Goal: Navigation & Orientation: Find specific page/section

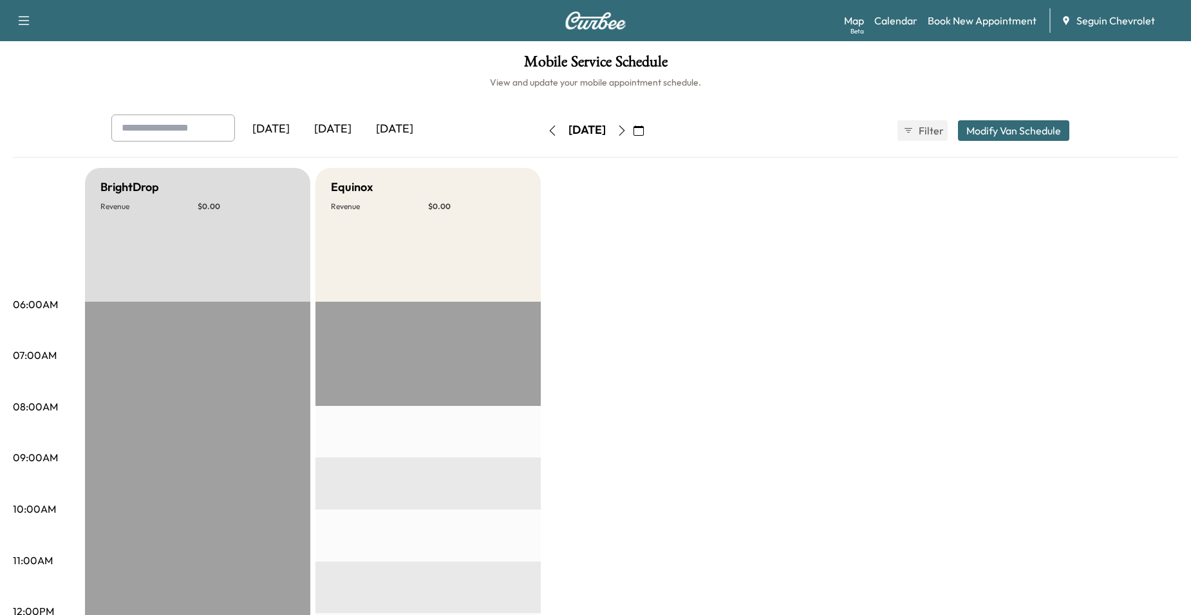
scroll to position [386, 0]
click at [547, 131] on icon "button" at bounding box center [552, 131] width 10 height 10
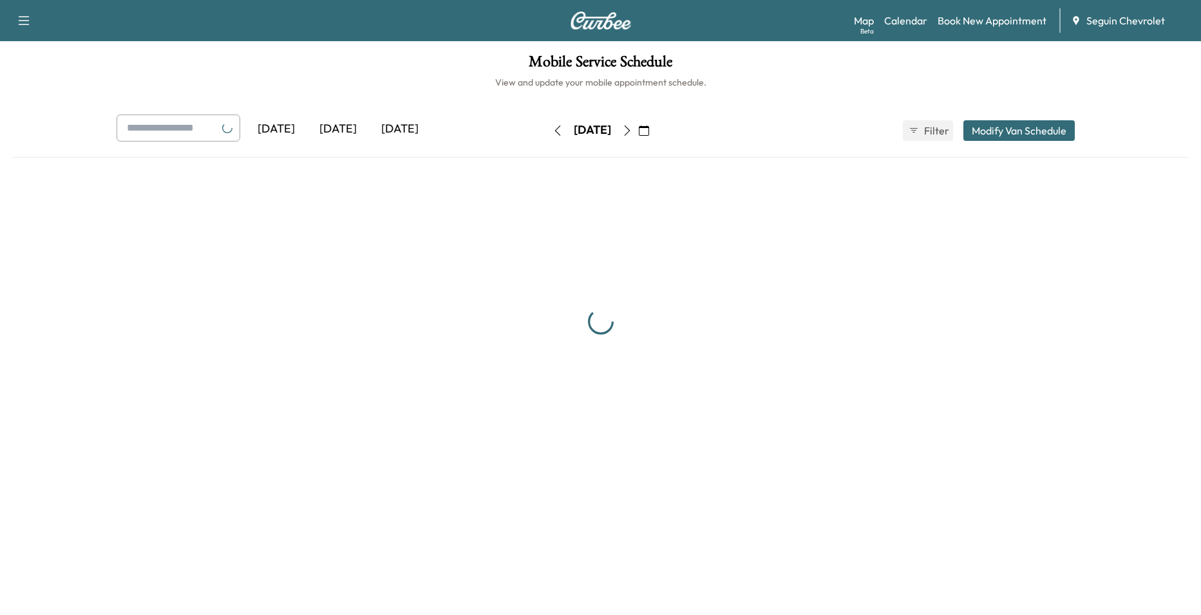
click at [552, 131] on icon "button" at bounding box center [557, 131] width 10 height 10
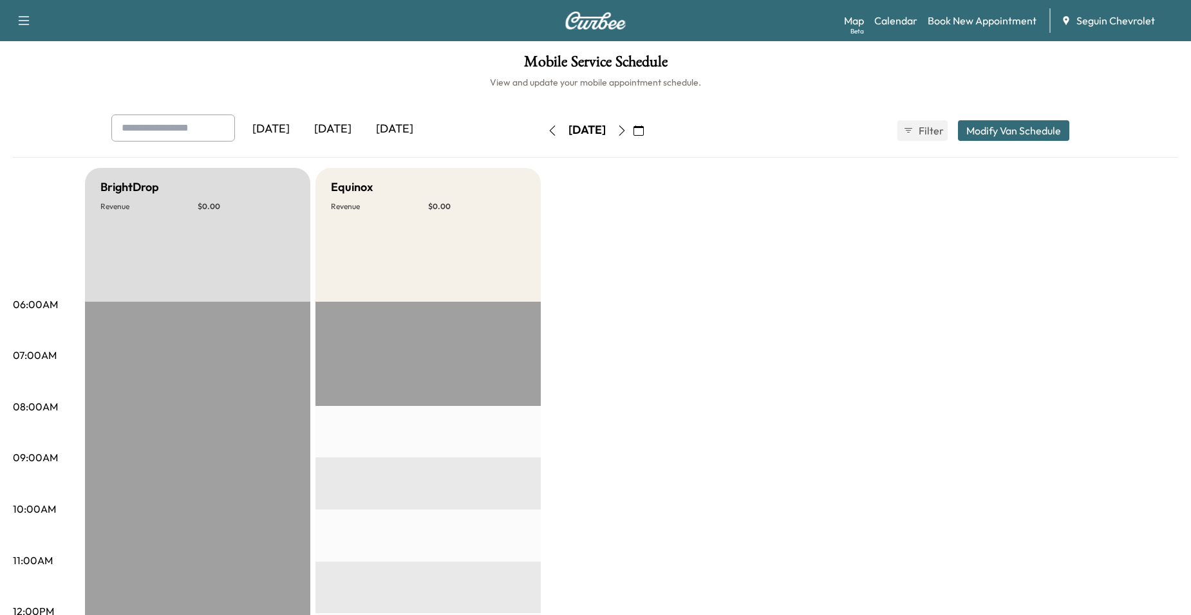
click at [541, 131] on button "button" at bounding box center [552, 130] width 22 height 21
click at [547, 131] on icon "button" at bounding box center [552, 131] width 10 height 10
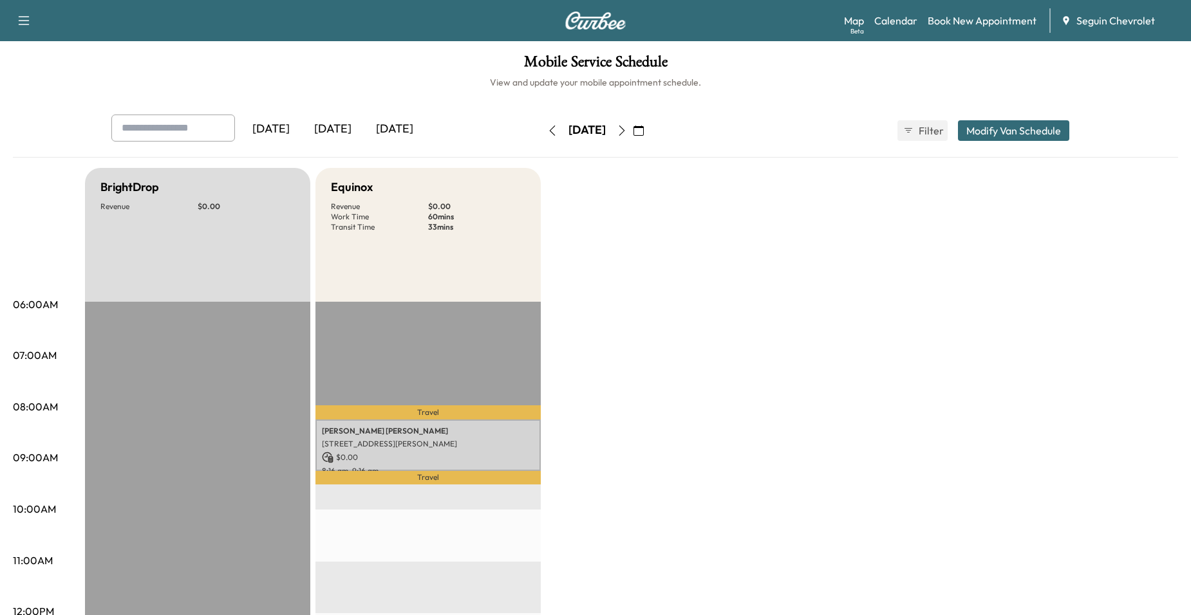
click at [547, 131] on icon "button" at bounding box center [552, 131] width 10 height 10
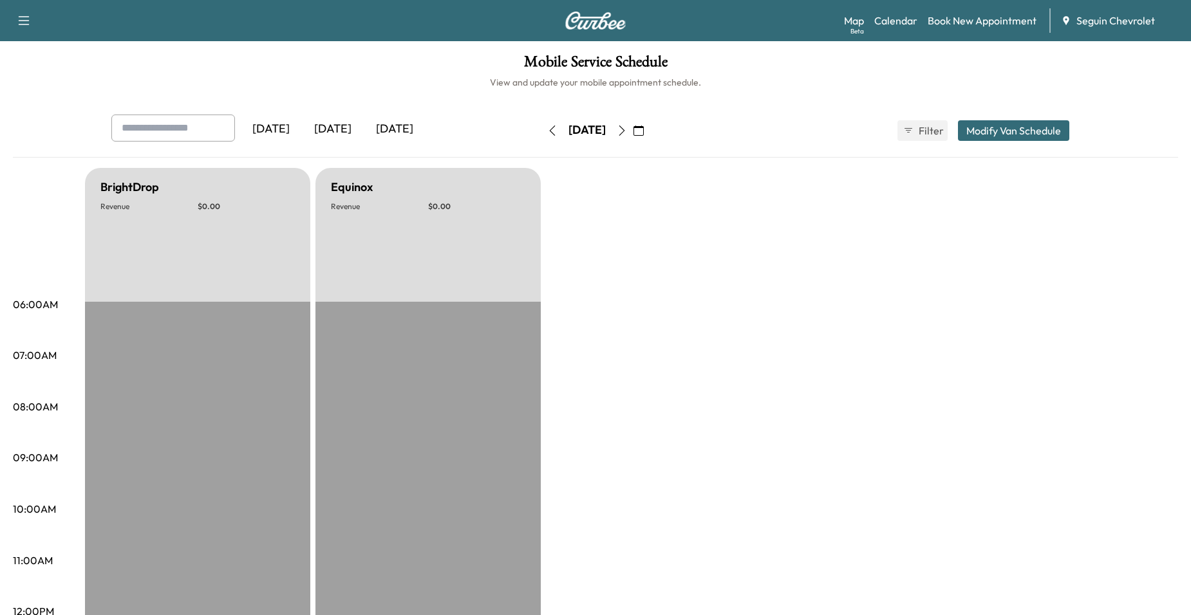
click at [547, 131] on icon "button" at bounding box center [552, 131] width 10 height 10
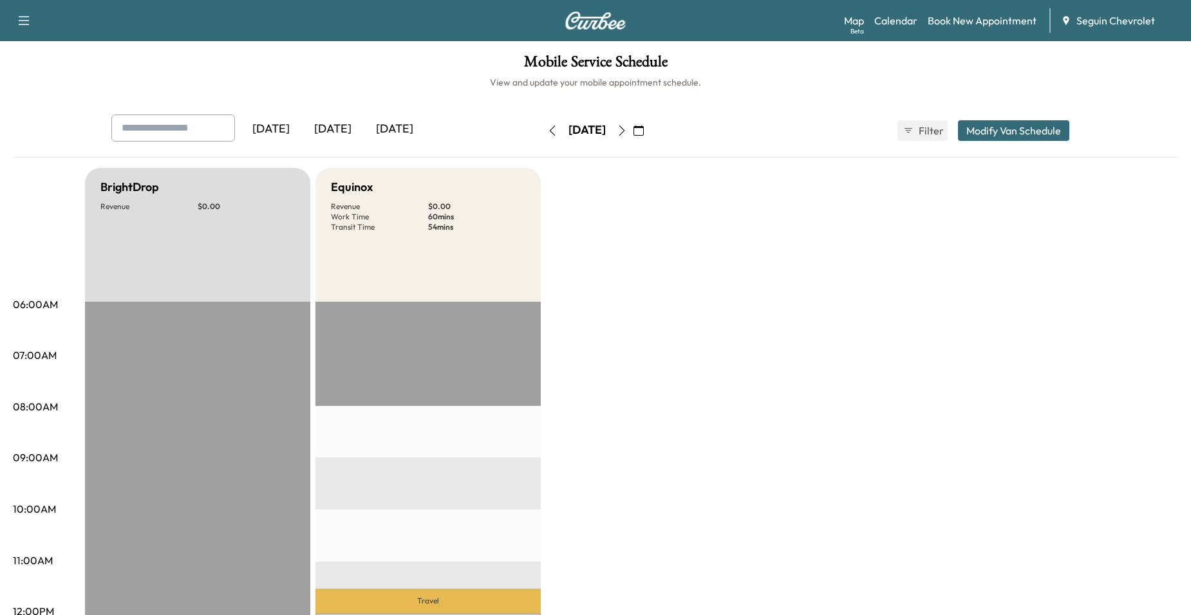
click at [547, 129] on icon "button" at bounding box center [552, 131] width 10 height 10
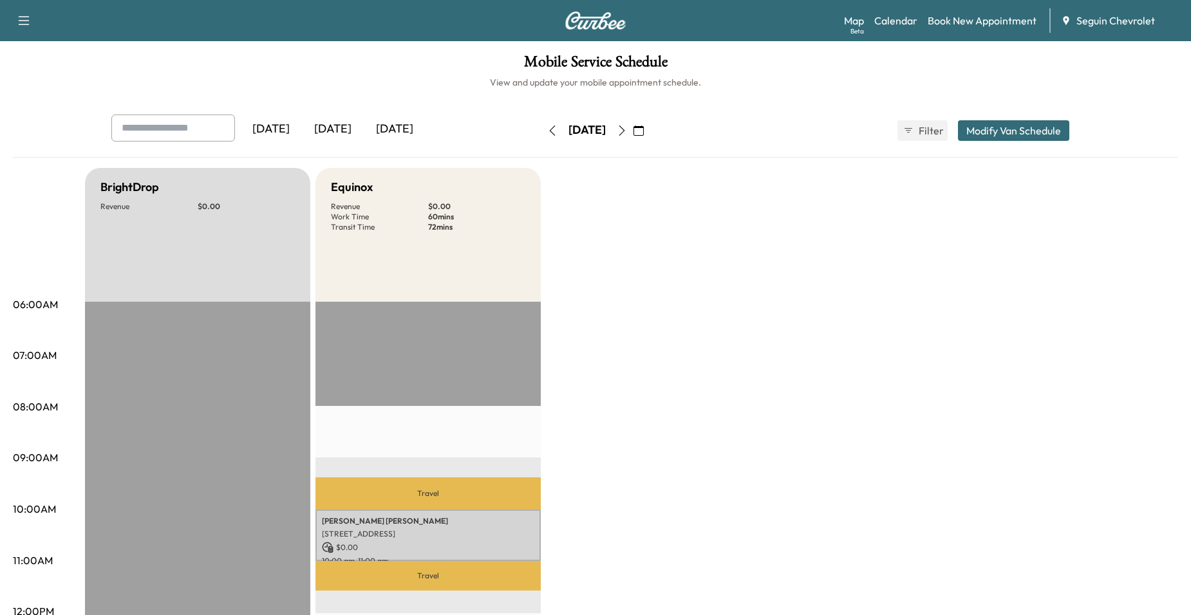
click at [550, 127] on icon "button" at bounding box center [553, 131] width 6 height 10
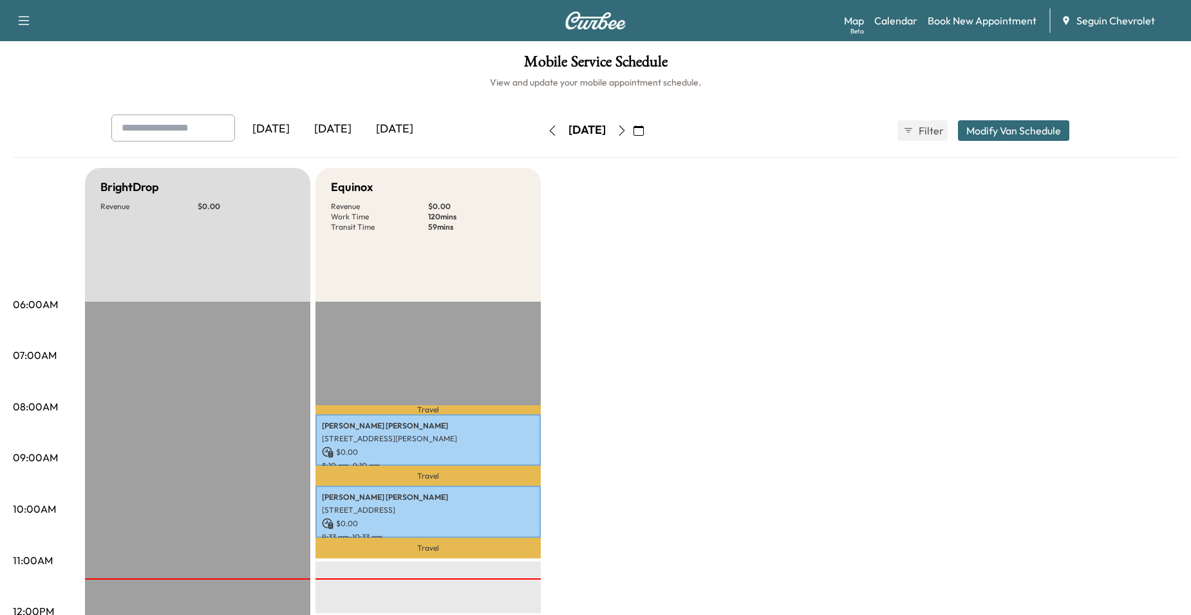
click at [633, 129] on button "button" at bounding box center [622, 130] width 22 height 21
